Goal: Transaction & Acquisition: Register for event/course

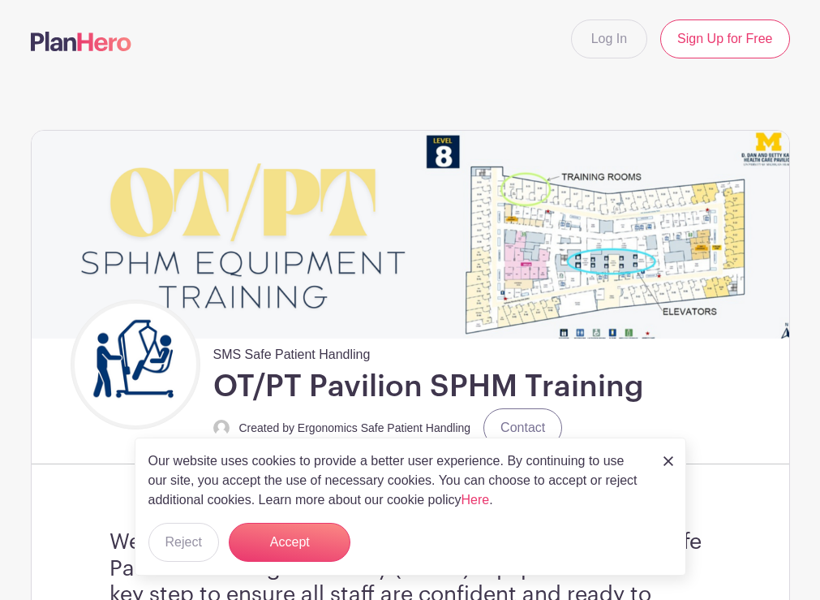
click at [694, 403] on div "SMS Safe Patient Handling OT/PT Pavilion SPHM Training Created by Ergonomics Sa…" at bounding box center [430, 374] width 719 height 151
click at [303, 544] on button "Accept" at bounding box center [290, 542] width 122 height 39
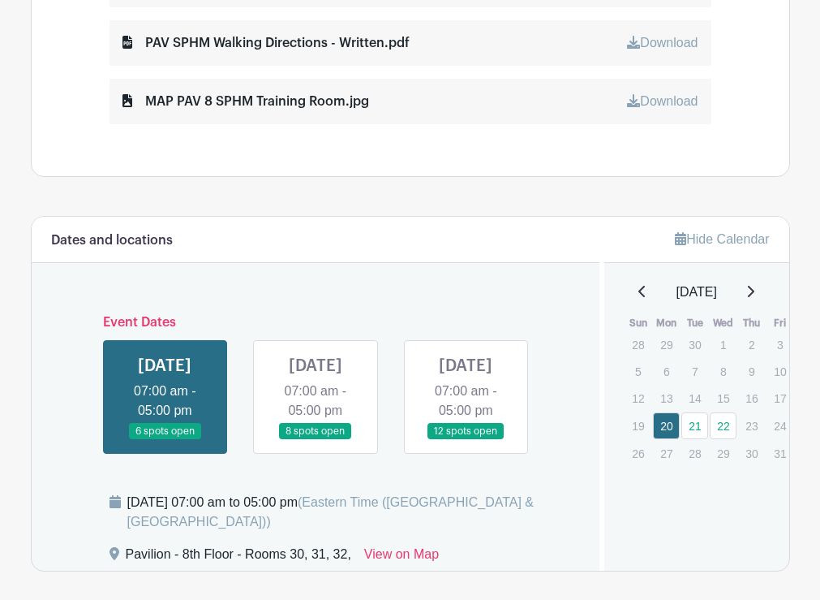
scroll to position [974, 0]
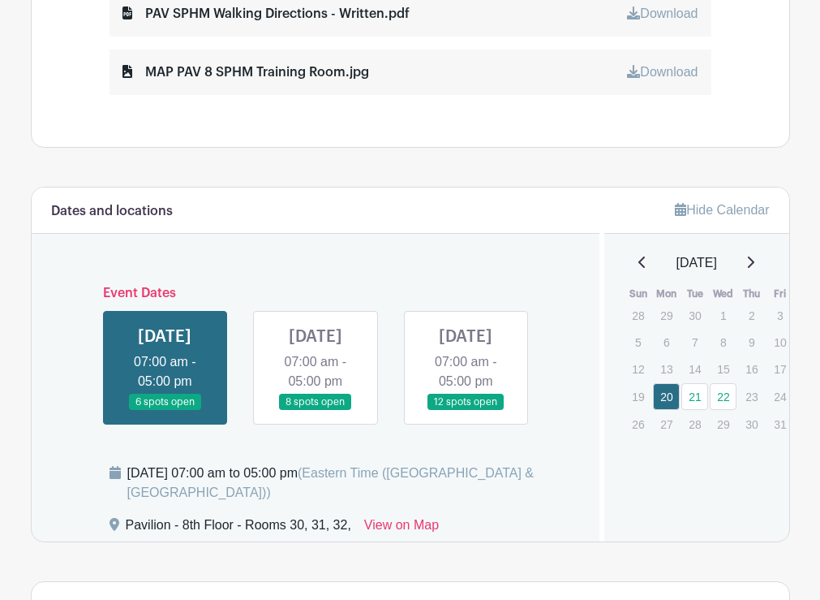
click at [466, 411] on link at bounding box center [466, 411] width 0 height 0
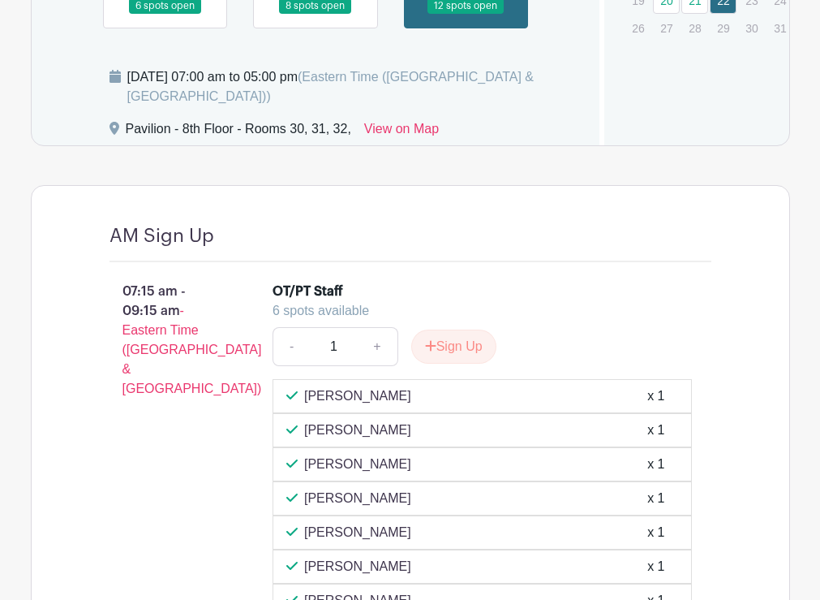
scroll to position [1379, 0]
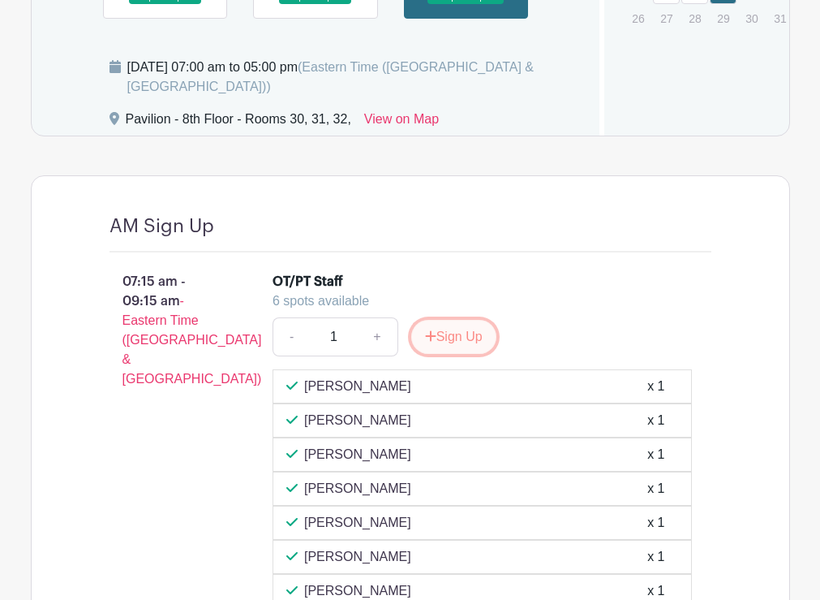
click at [452, 354] on button "Sign Up" at bounding box center [453, 337] width 85 height 34
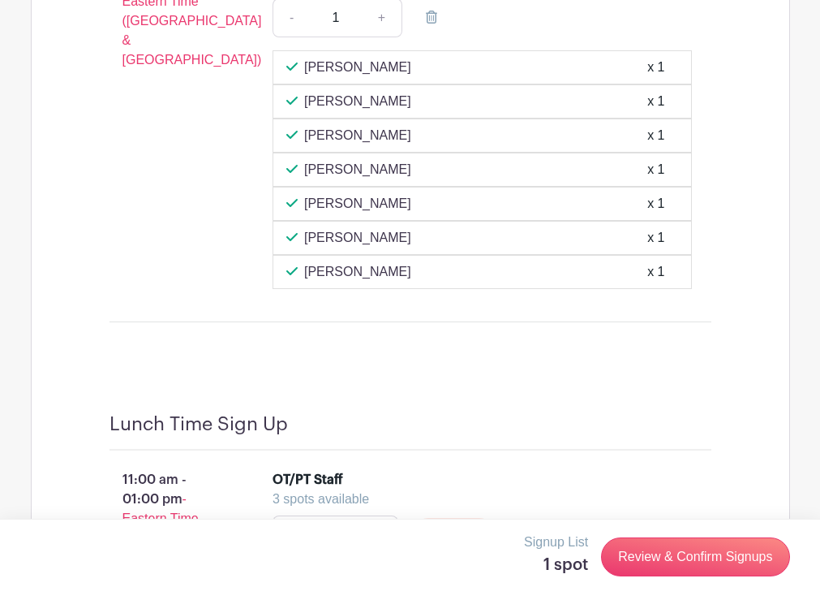
scroll to position [1704, 0]
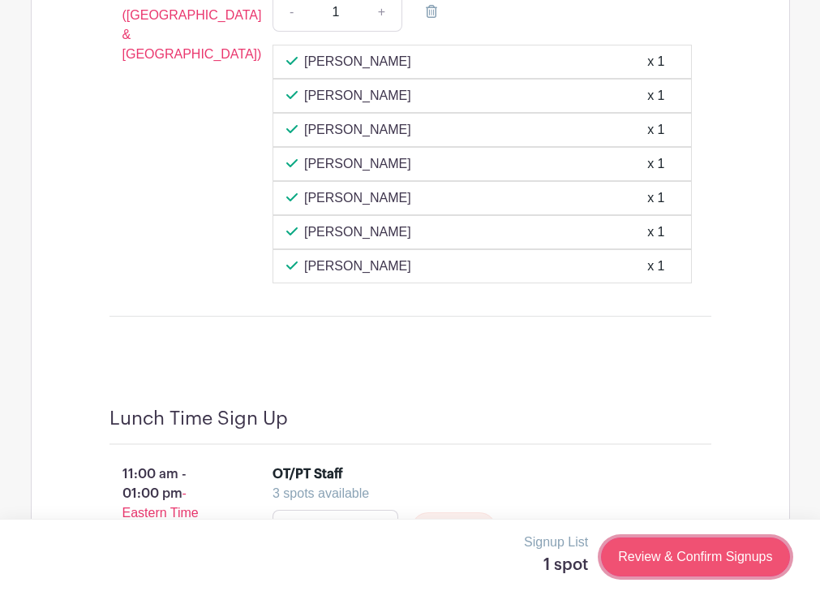
click at [670, 557] on link "Review & Confirm Signups" at bounding box center [695, 556] width 188 height 39
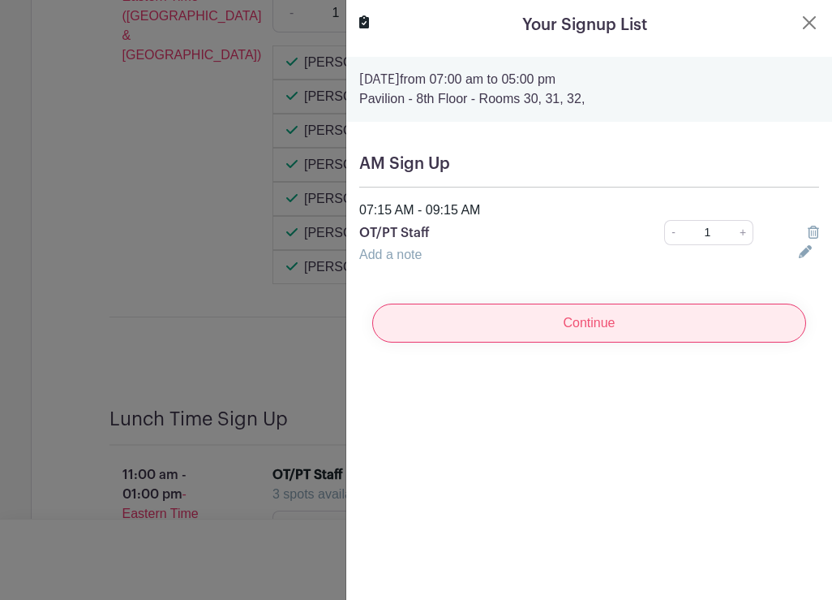
click at [594, 318] on input "Continue" at bounding box center [589, 322] width 434 height 39
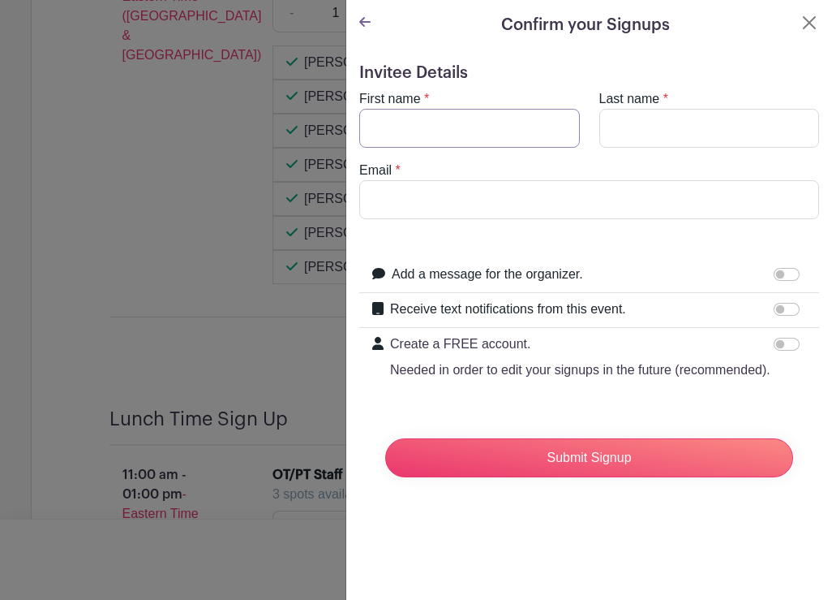
click at [448, 130] on input "First name" at bounding box center [469, 128] width 221 height 39
type input "[PERSON_NAME]"
type input "Pink"
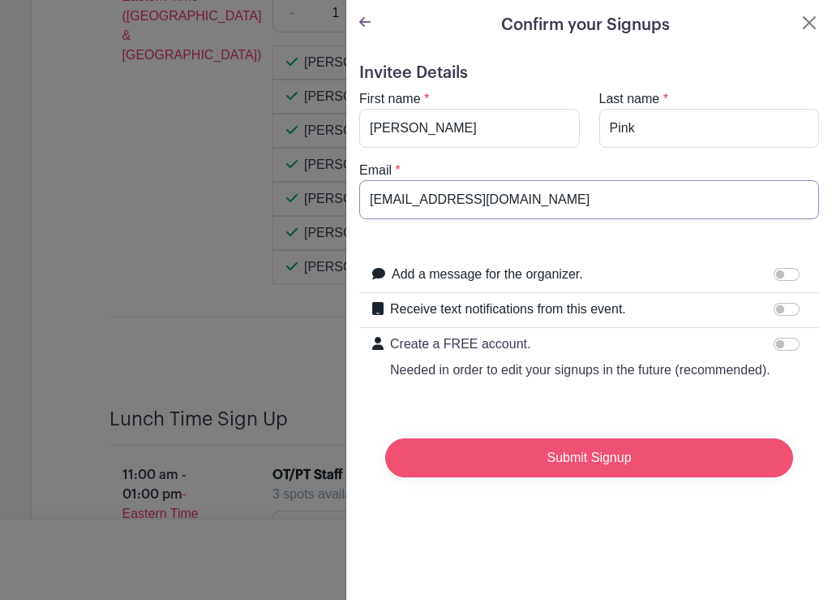
type input "[EMAIL_ADDRESS][DOMAIN_NAME]"
click at [630, 477] on input "Submit Signup" at bounding box center [589, 457] width 408 height 39
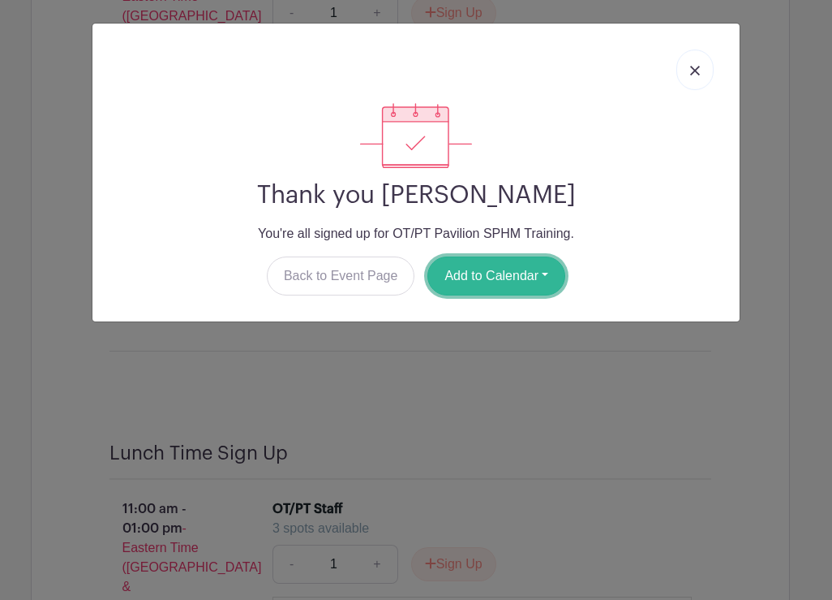
click at [506, 277] on button "Add to Calendar" at bounding box center [497, 275] width 138 height 39
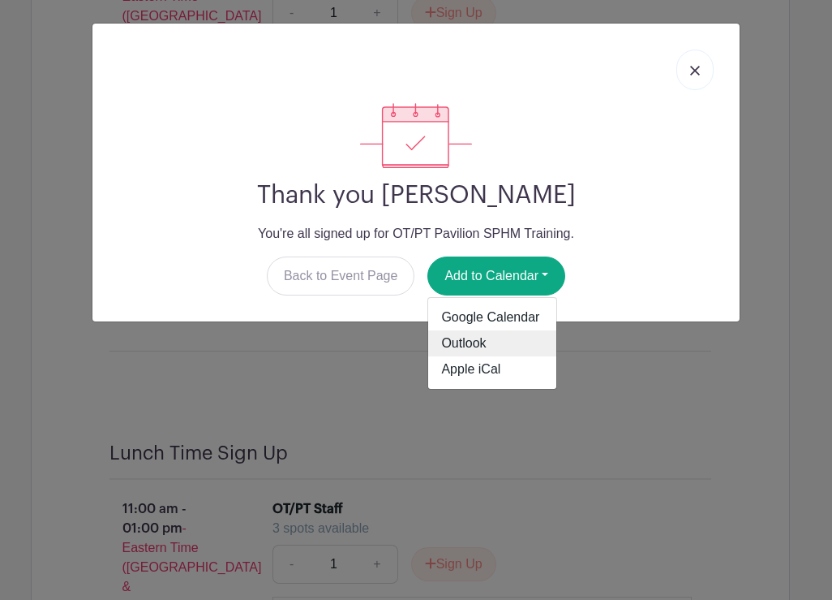
click at [479, 346] on link "Outlook" at bounding box center [492, 343] width 128 height 26
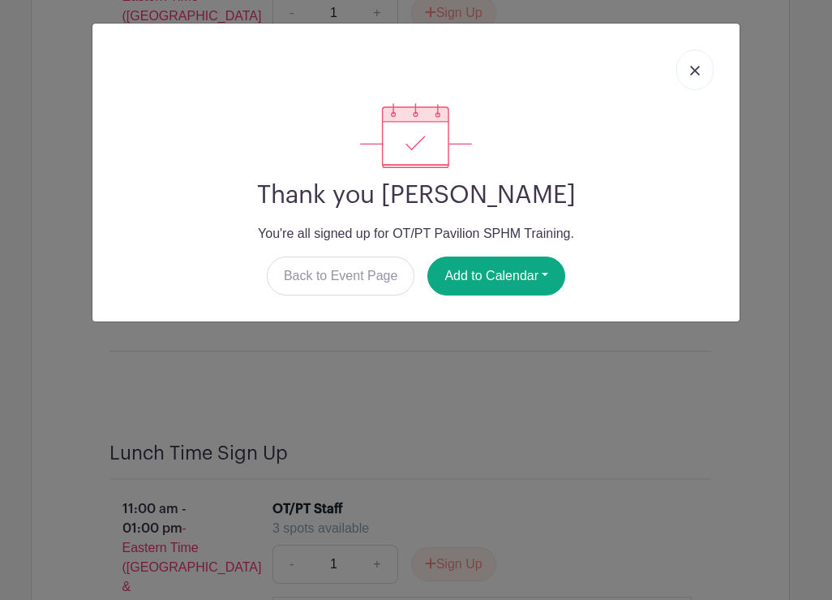
click at [474, 389] on div "Thank you [PERSON_NAME] You're all signed up for OT/PT Pavilion SPHM Training. …" at bounding box center [416, 300] width 832 height 600
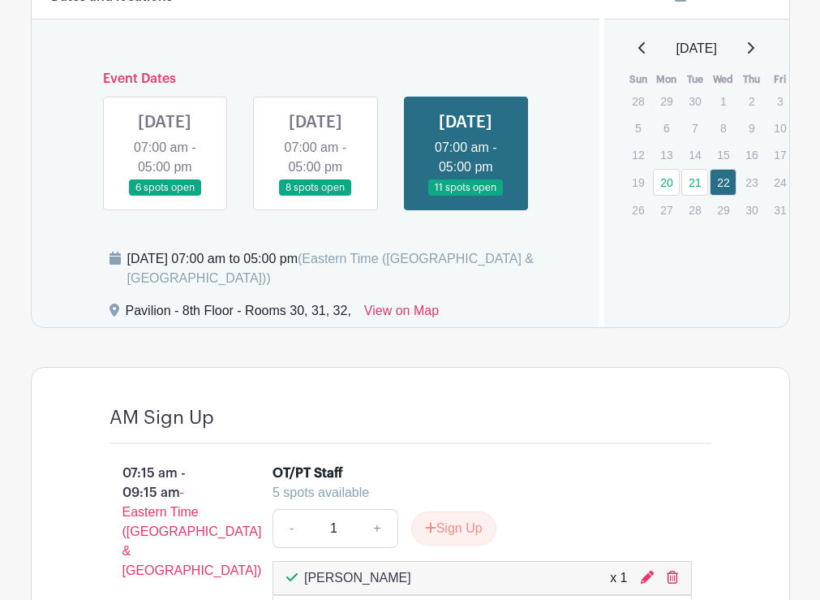
scroll to position [1136, 0]
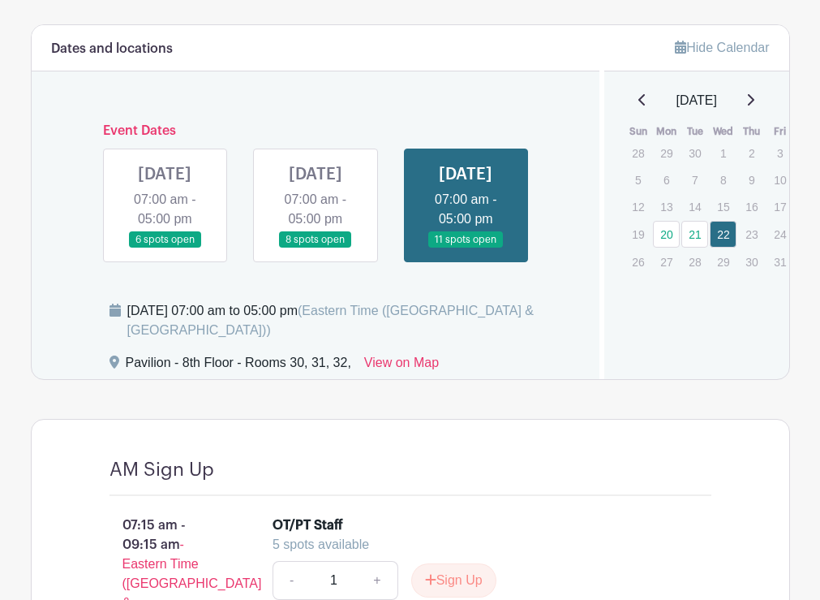
click at [165, 248] on link at bounding box center [165, 248] width 0 height 0
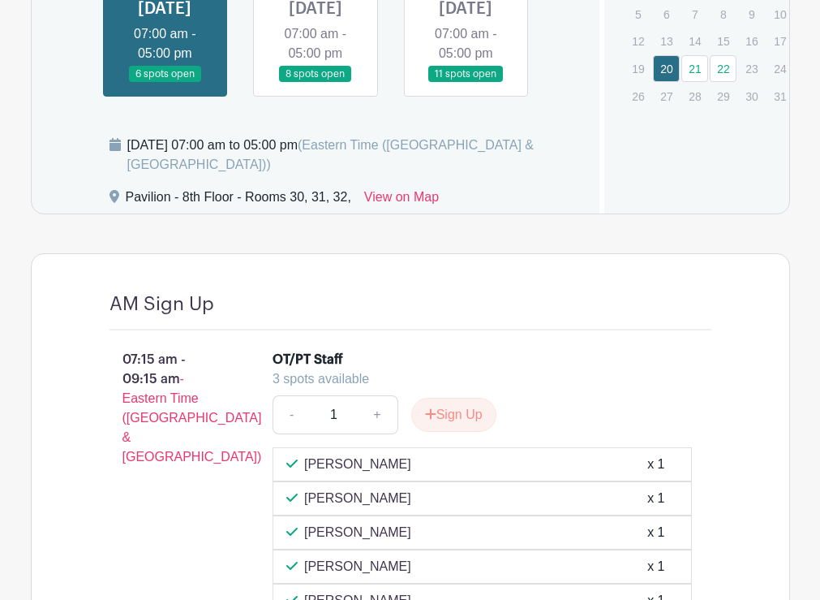
scroll to position [1298, 0]
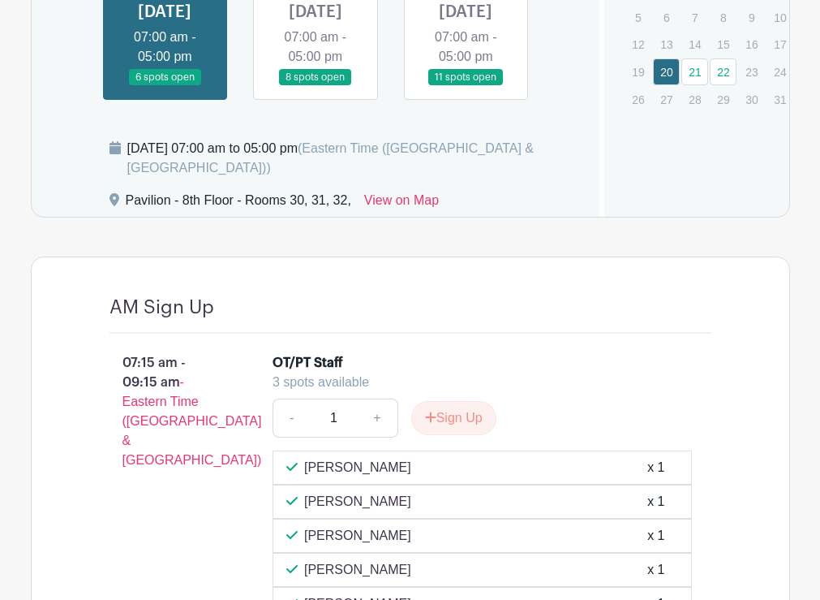
click at [316, 86] on link at bounding box center [316, 86] width 0 height 0
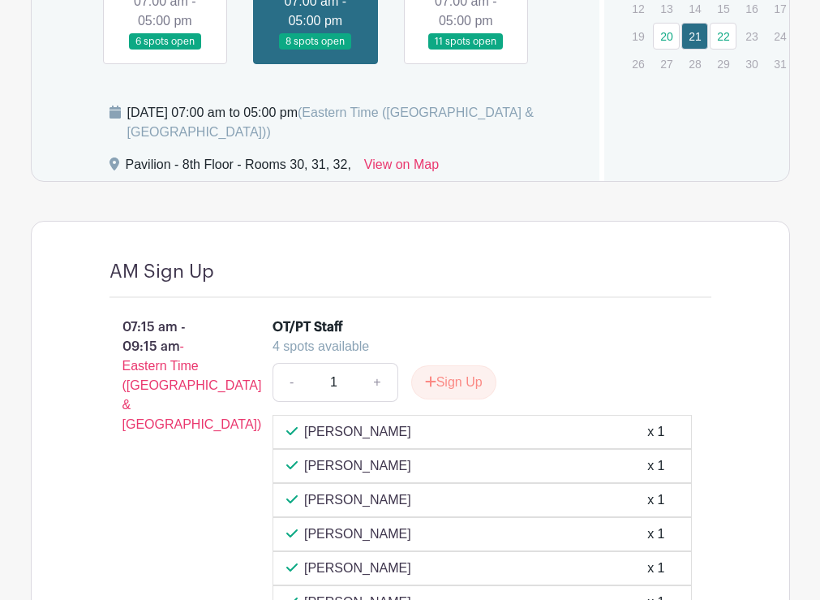
scroll to position [1298, 0]
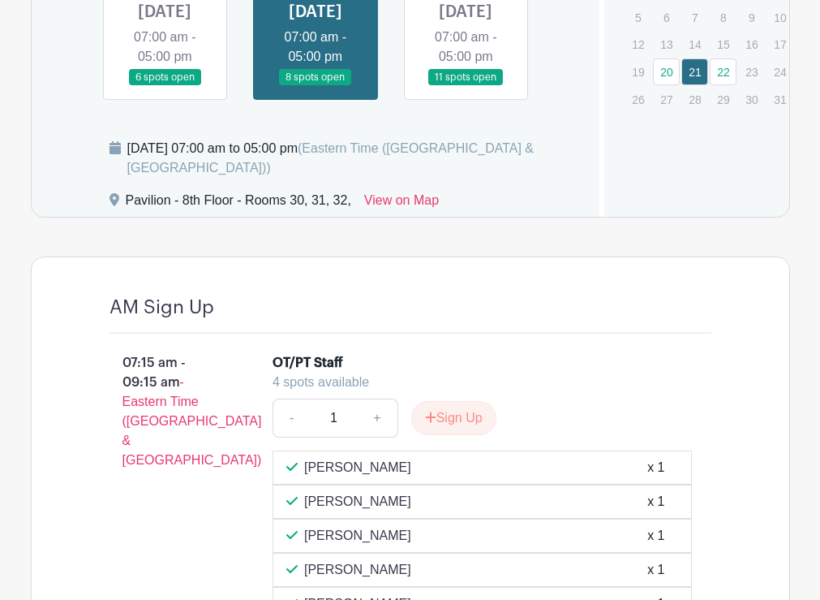
click at [466, 86] on link at bounding box center [466, 86] width 0 height 0
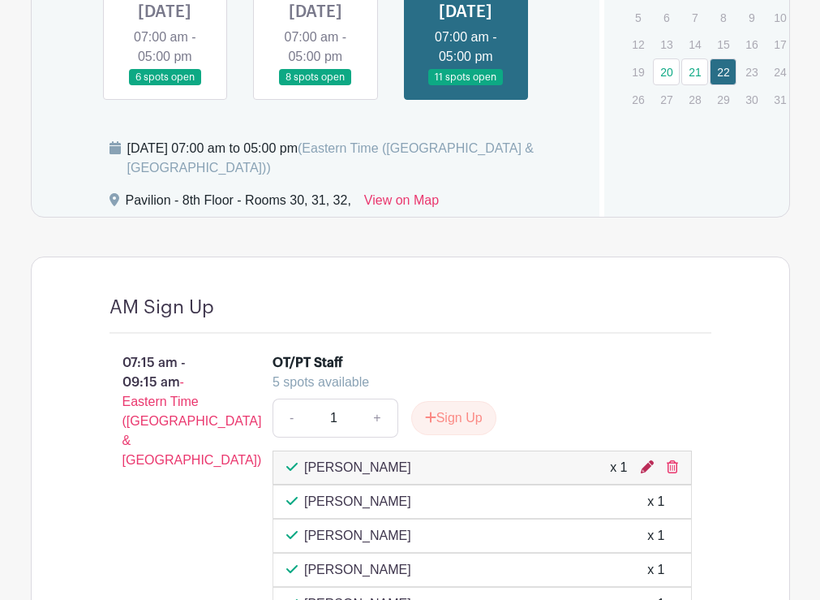
click at [647, 473] on icon at bounding box center [647, 466] width 13 height 13
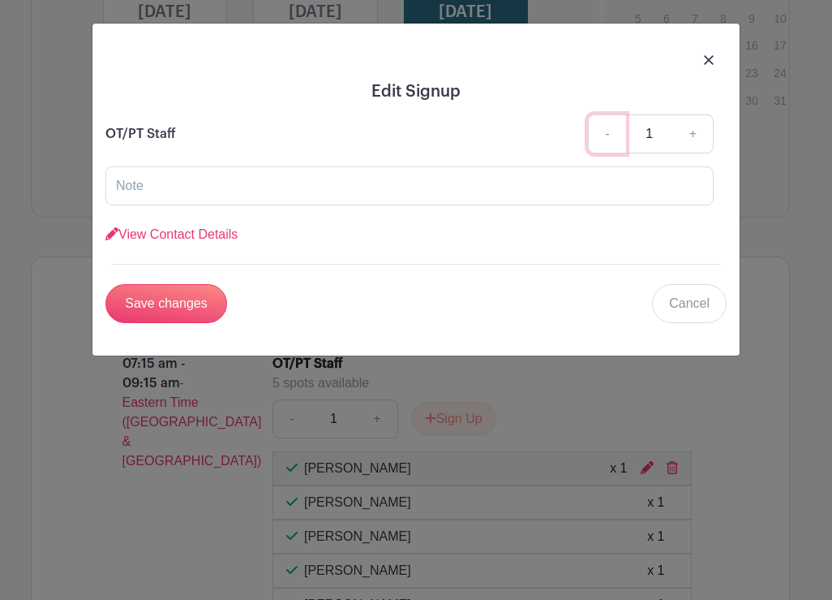
click at [609, 133] on link "-" at bounding box center [606, 133] width 37 height 39
click at [407, 260] on form "OT/PT Staff - 1 + View Contact Details First name * [PERSON_NAME] Last name * P…" at bounding box center [416, 218] width 622 height 209
click at [136, 230] on link "View Contact Details" at bounding box center [171, 234] width 132 height 14
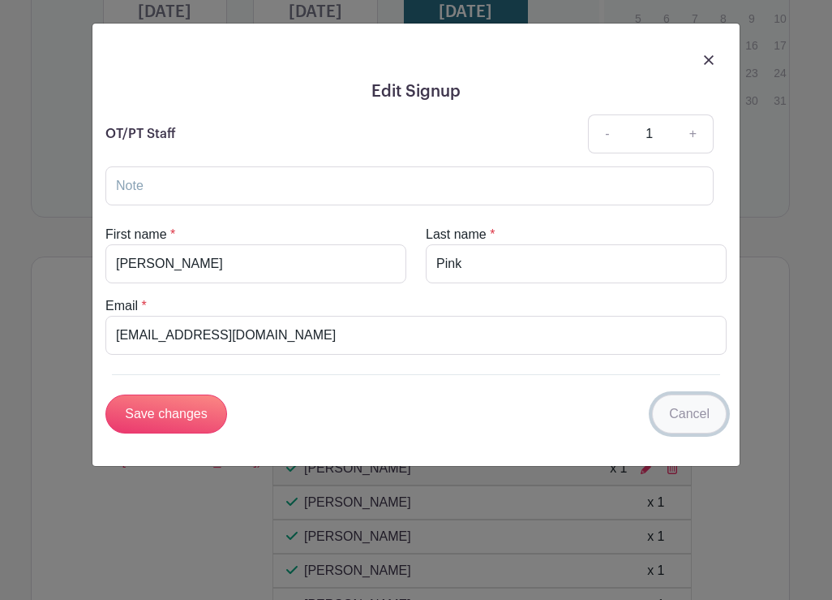
click at [690, 418] on link "Cancel" at bounding box center [689, 413] width 75 height 39
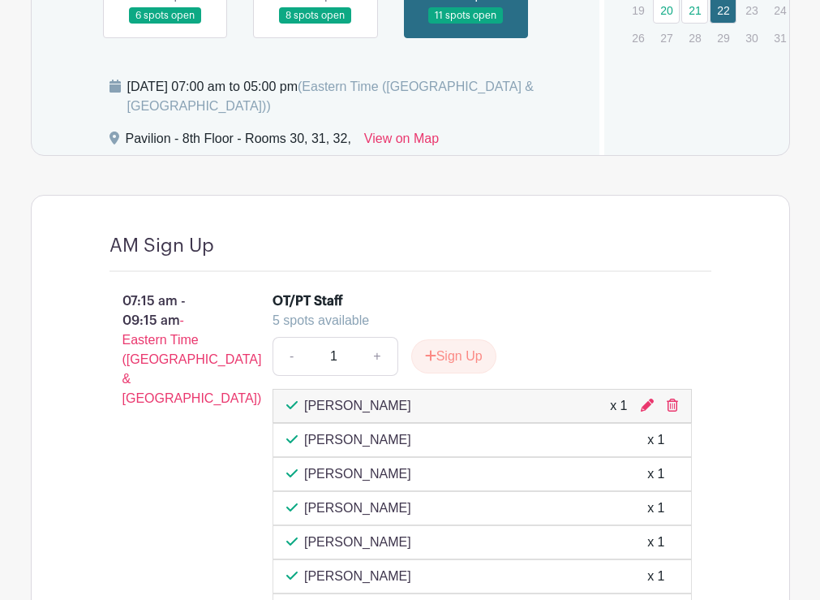
scroll to position [1331, 0]
